Goal: Information Seeking & Learning: Learn about a topic

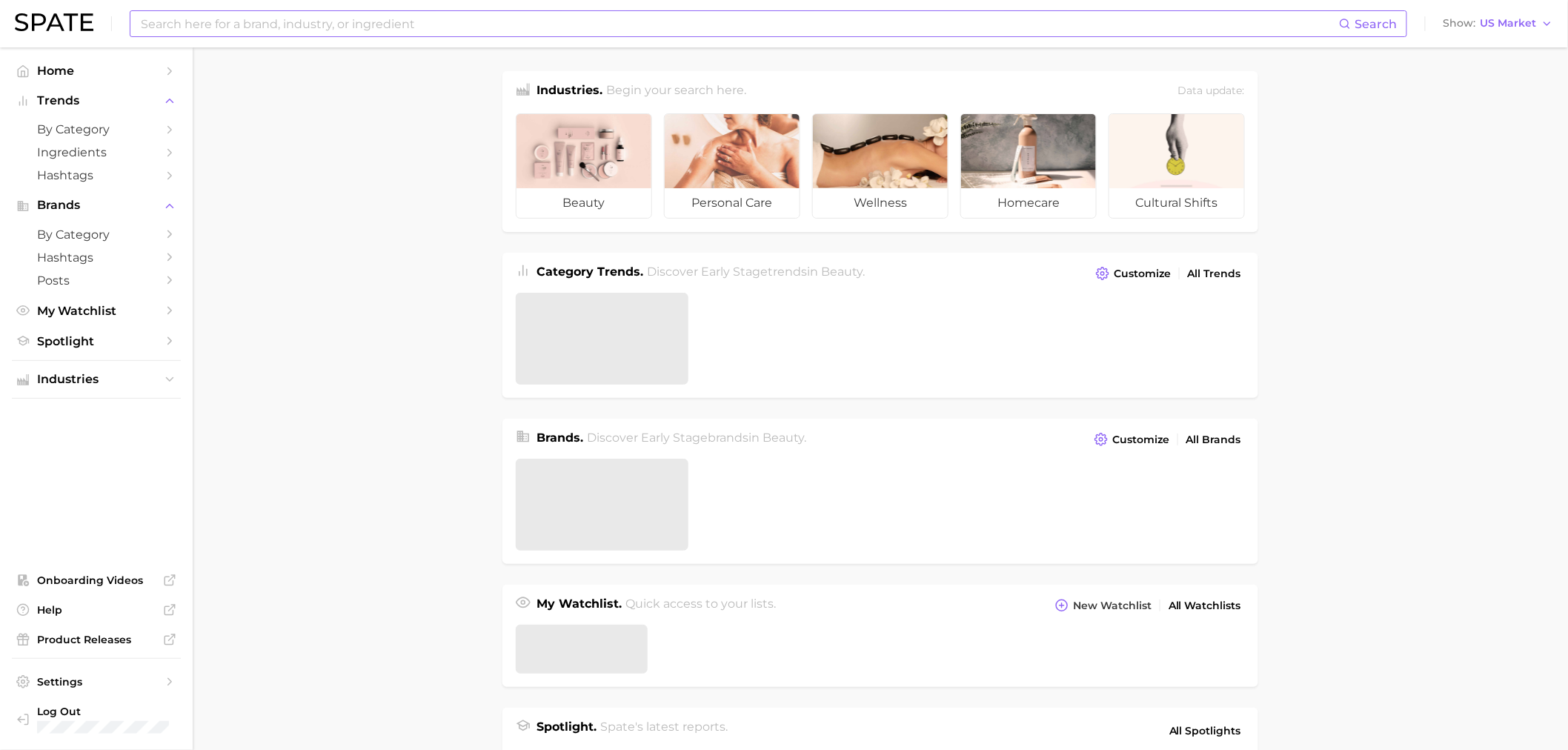
drag, startPoint x: 404, startPoint y: 2, endPoint x: 407, endPoint y: 18, distance: 16.3
click at [404, 10] on div "Search Show US Market" at bounding box center [784, 23] width 1539 height 48
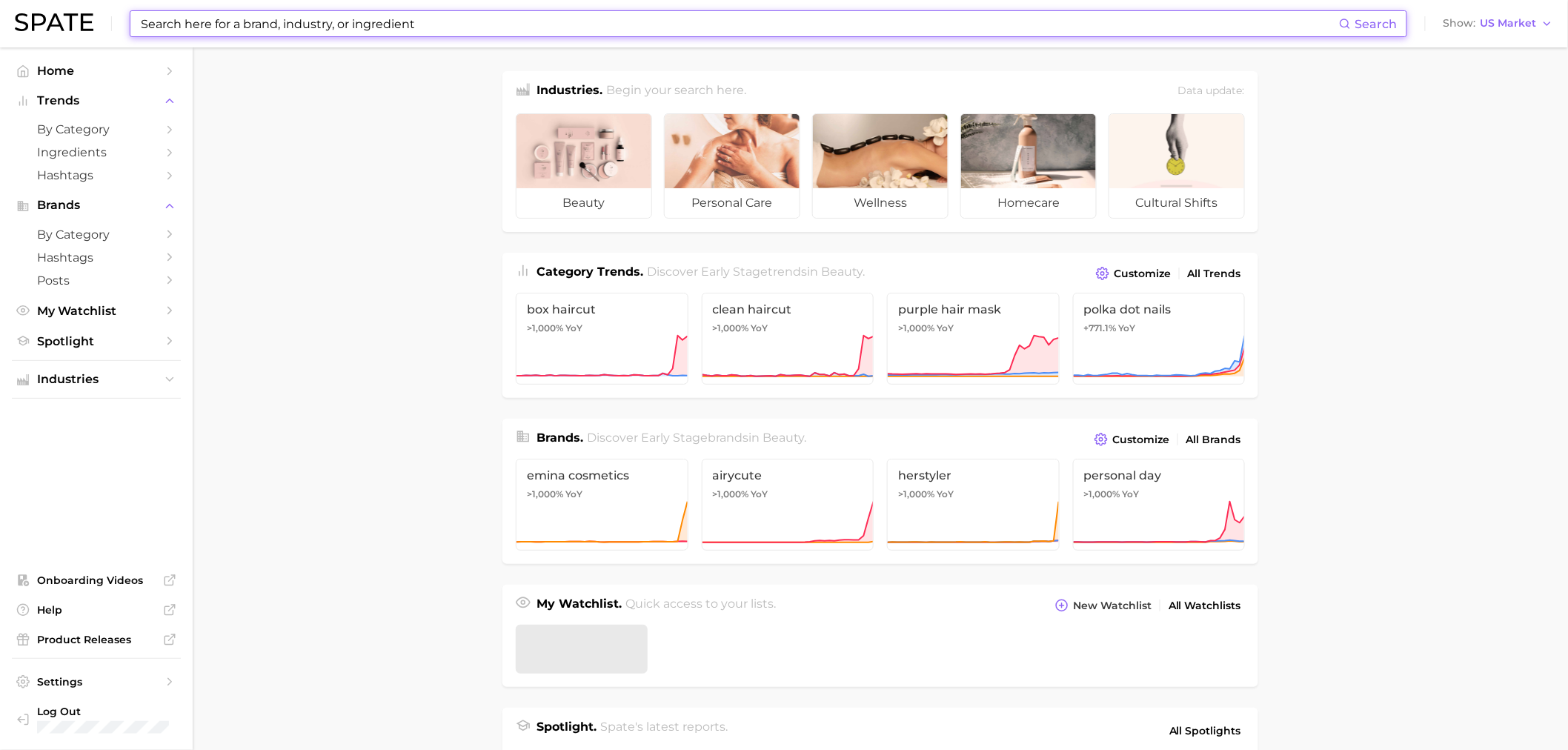
click at [407, 18] on input at bounding box center [739, 23] width 1200 height 25
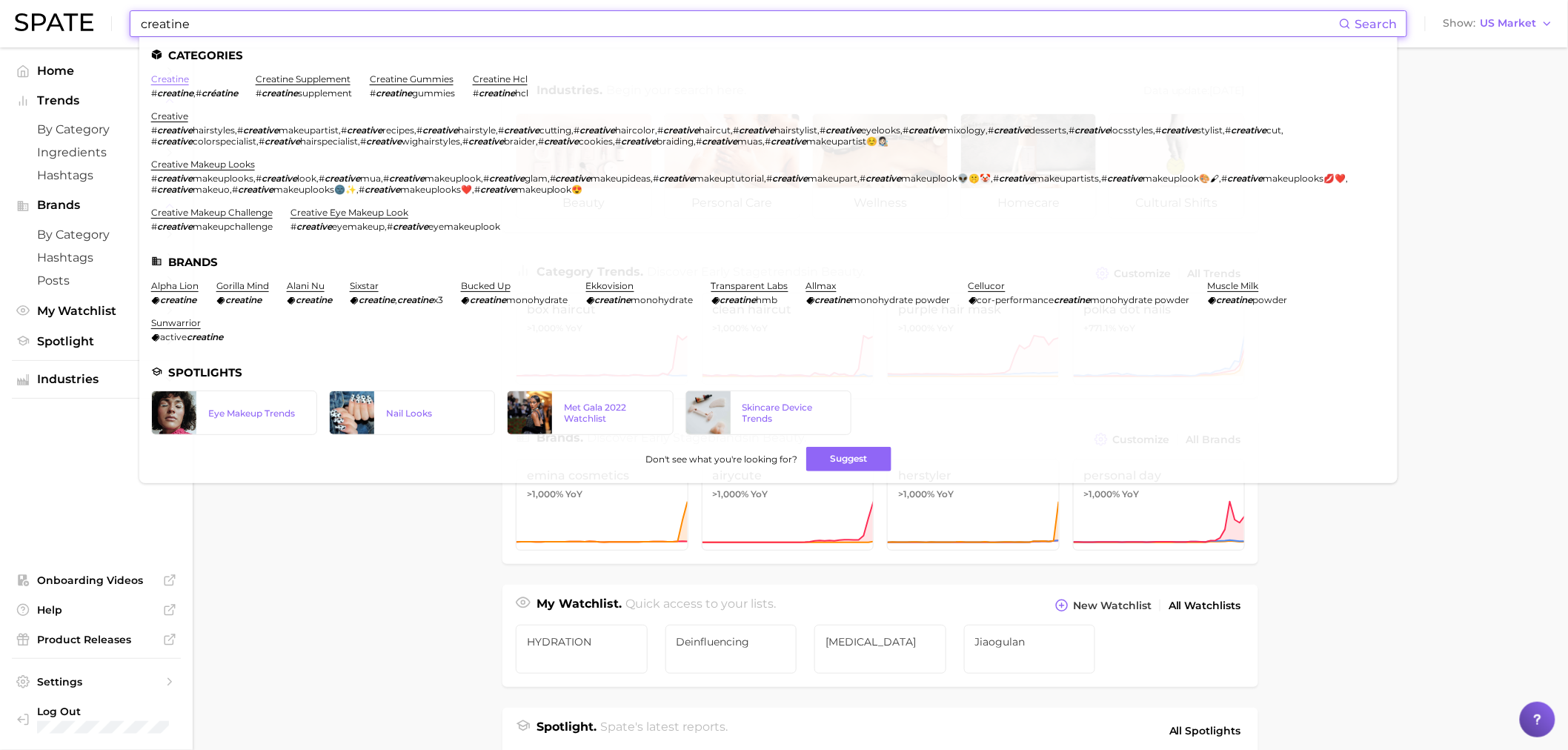
type input "creatine"
click at [179, 75] on link "creatine" at bounding box center [170, 79] width 38 height 11
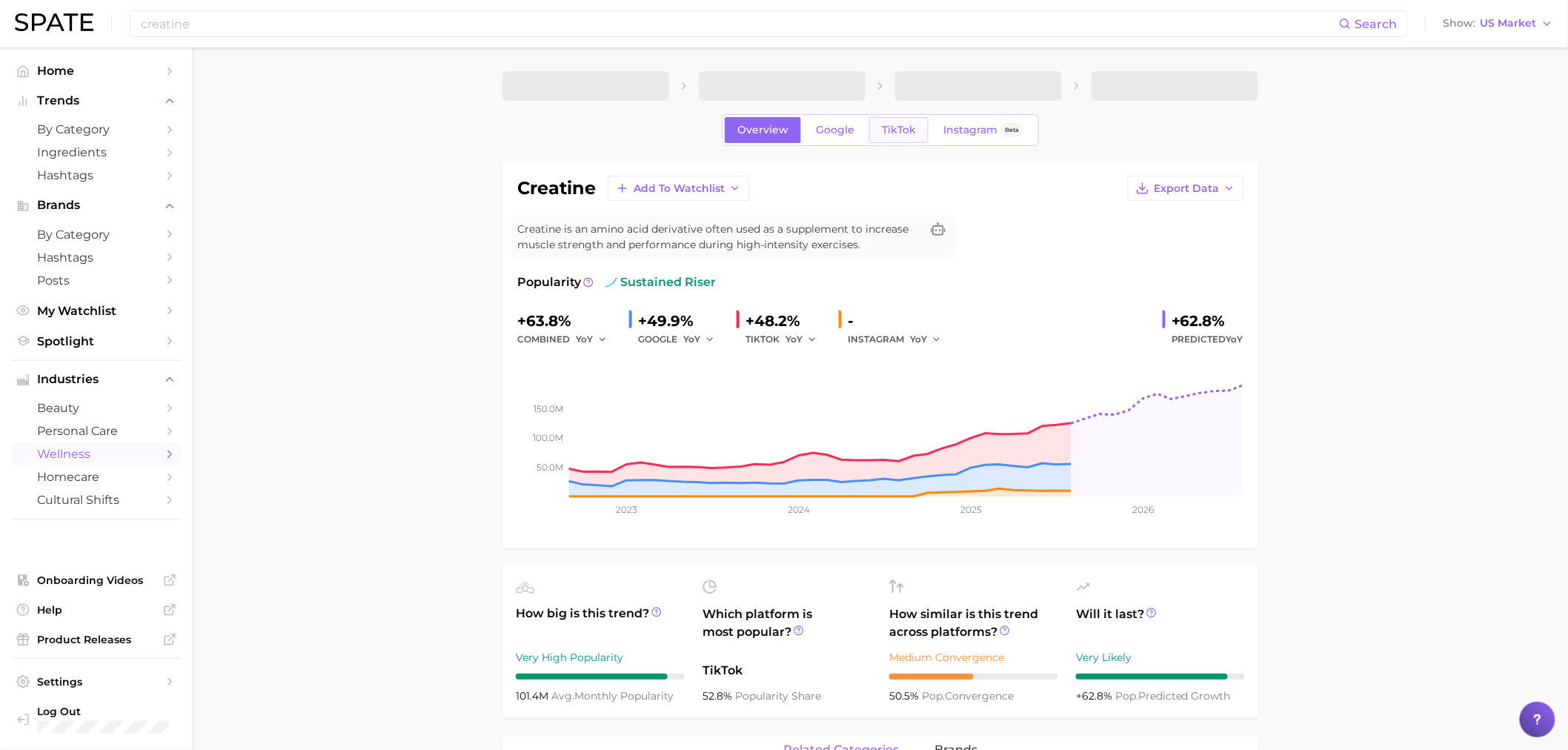
click at [894, 129] on span "TikTok" at bounding box center [898, 130] width 34 height 13
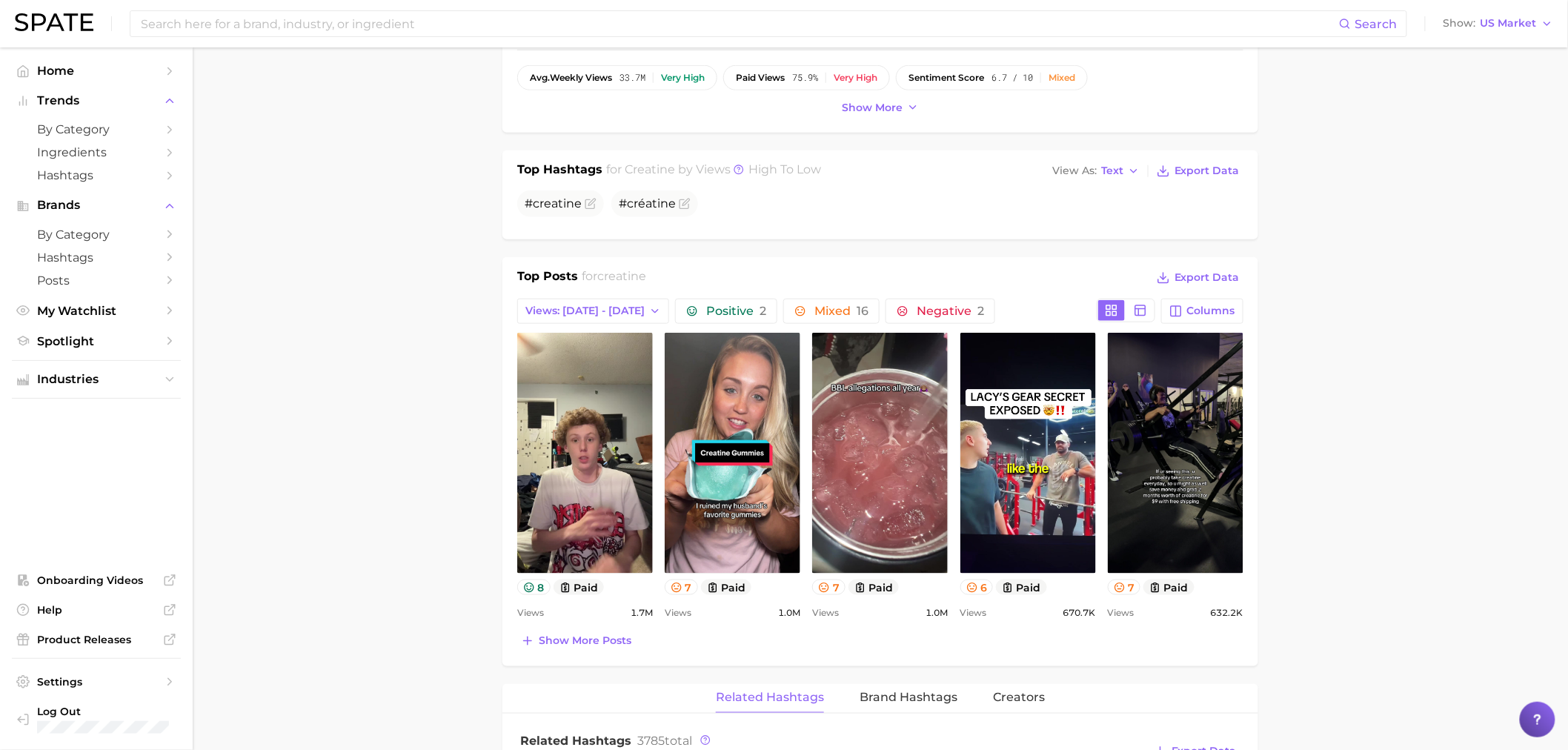
scroll to position [988, 0]
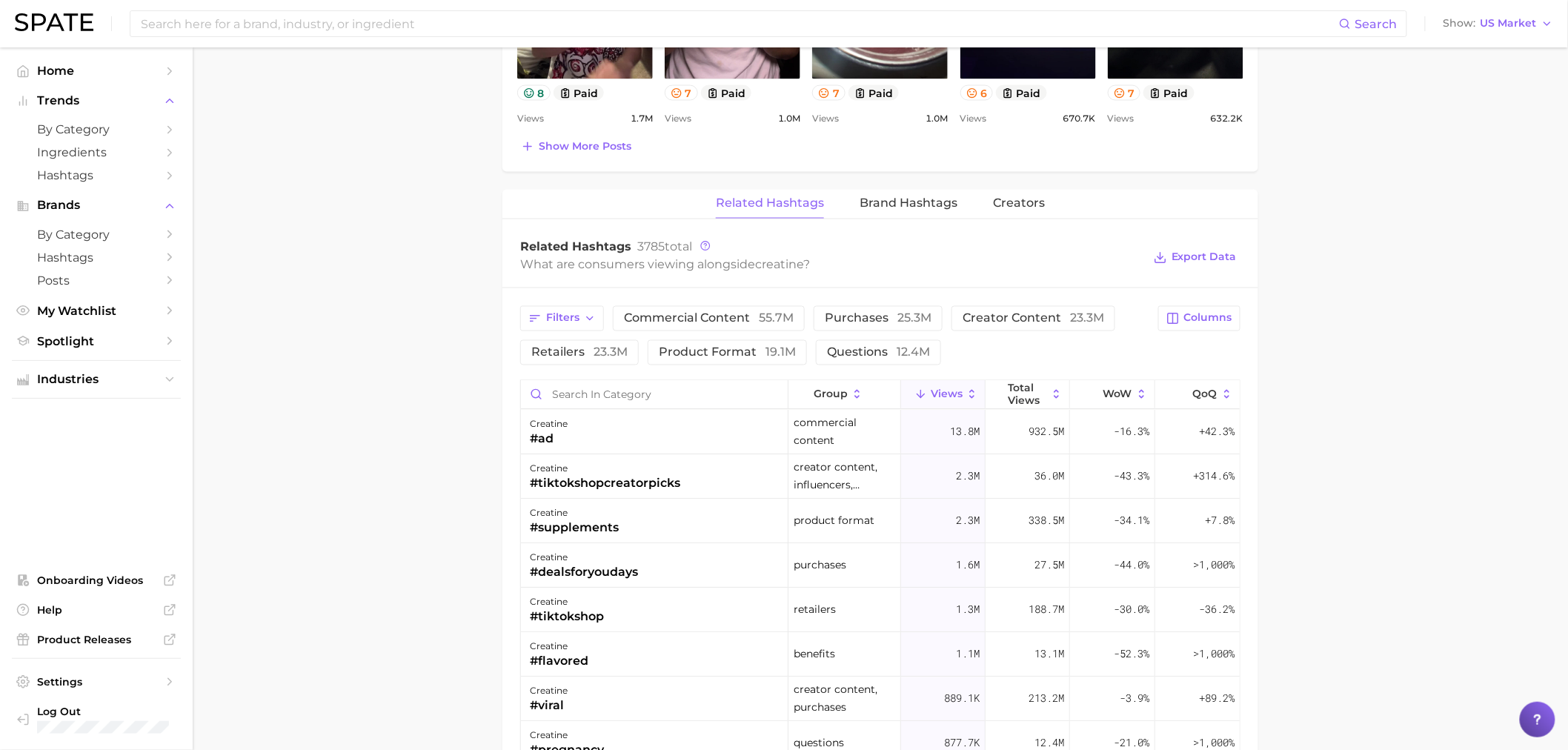
click at [608, 313] on div "Filters commercial content 55.7m purchases 25.3m creator content 23.3m retailer…" at bounding box center [835, 336] width 629 height 59
click at [593, 313] on icon "button" at bounding box center [590, 319] width 12 height 12
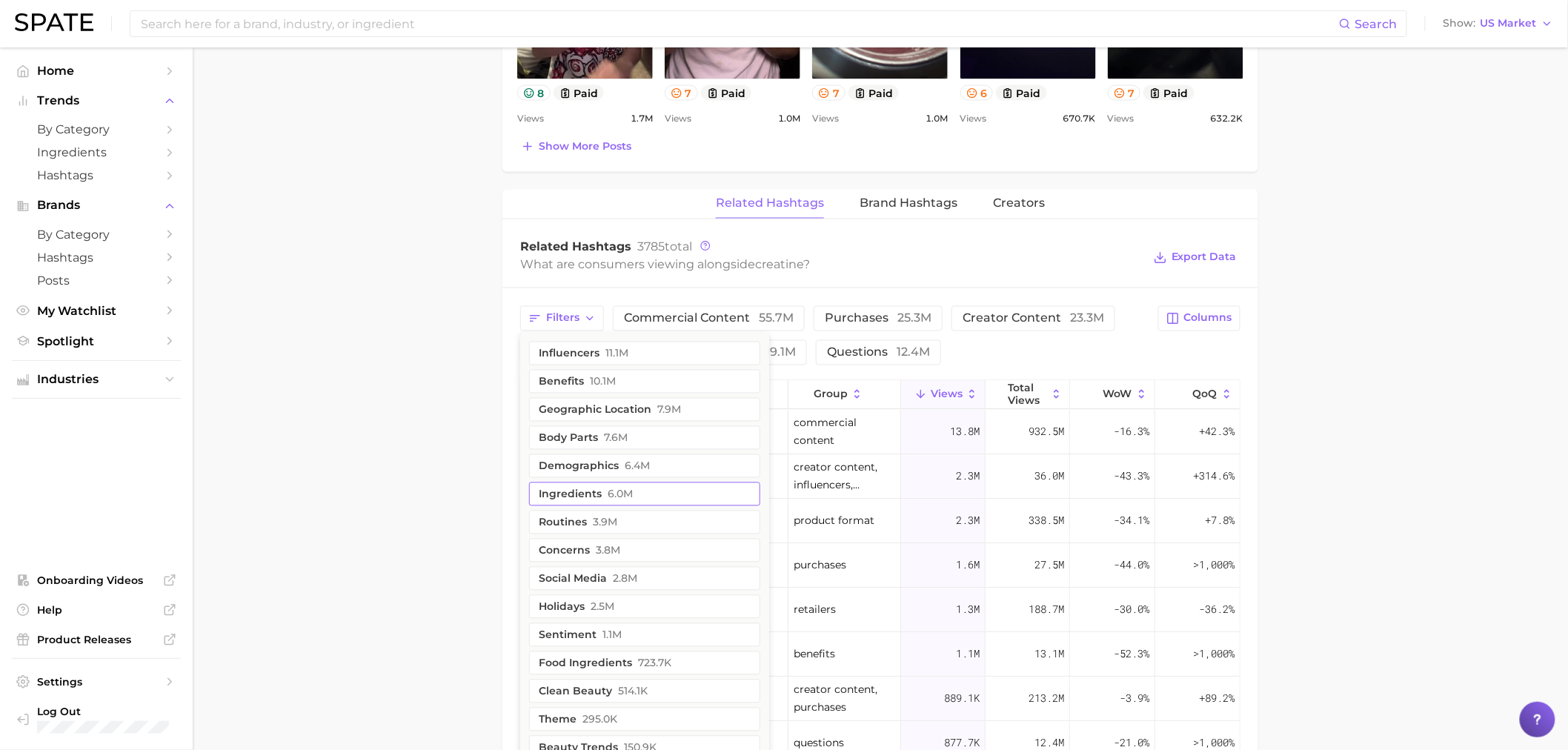
click at [603, 499] on button "ingredients 6.0m" at bounding box center [645, 494] width 231 height 23
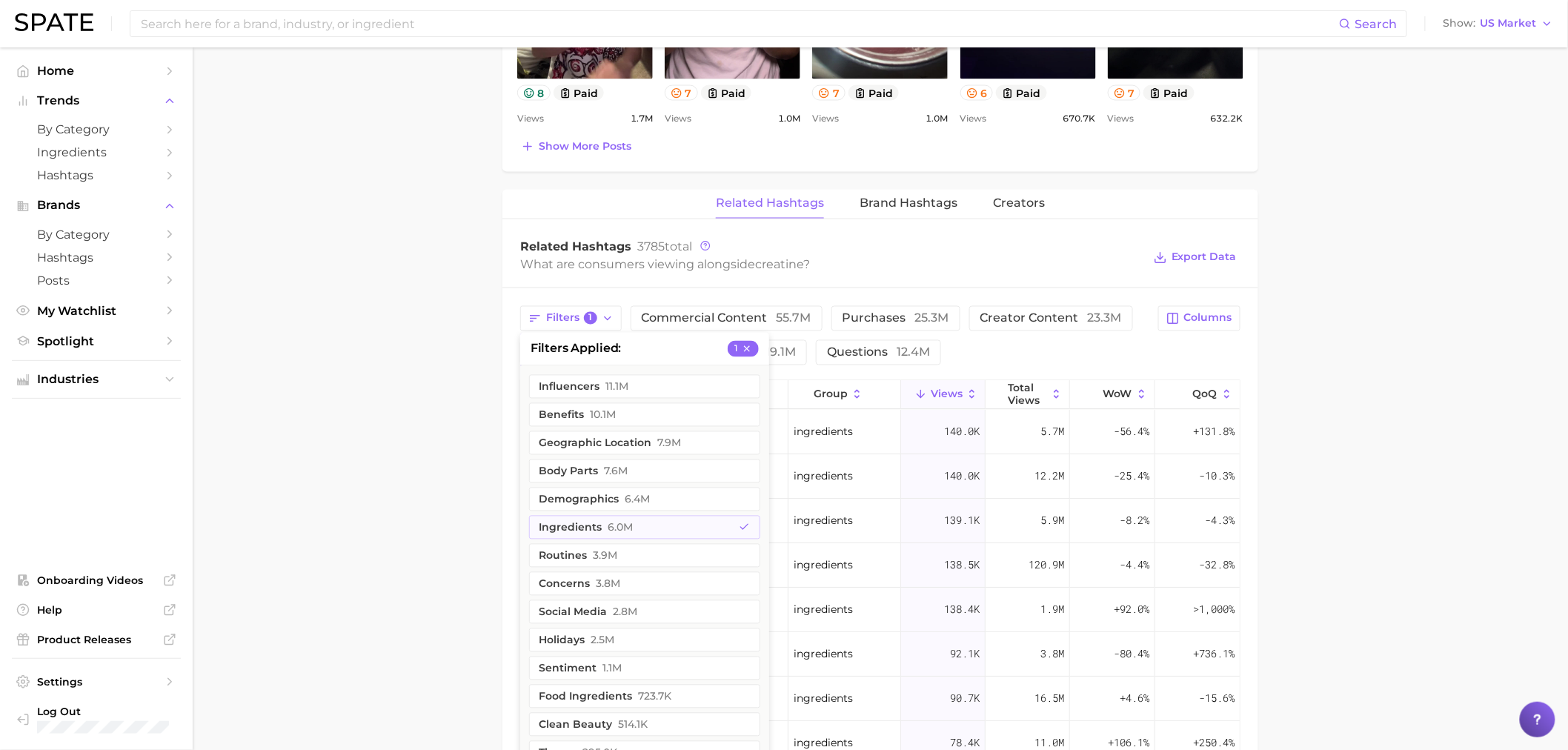
click at [442, 525] on main "1. supplements & ingestibles 2. supplements 3. longevity supplements 4. creatin…" at bounding box center [880, 141] width 1375 height 2162
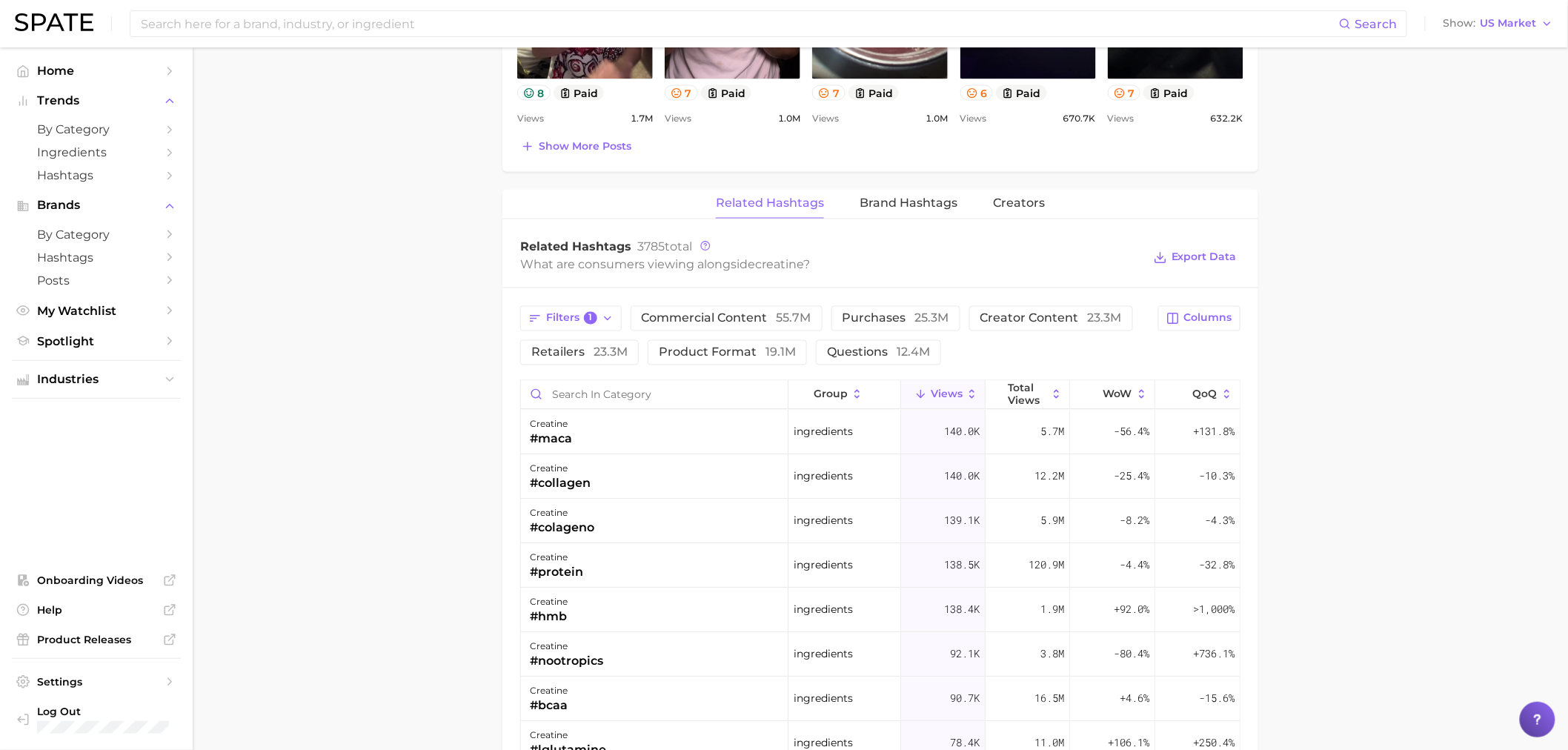
click at [1478, 173] on main "1. supplements & ingestibles 2. supplements 3. longevity supplements 4. creatin…" at bounding box center [880, 141] width 1375 height 2162
